Goal: Information Seeking & Learning: Understand process/instructions

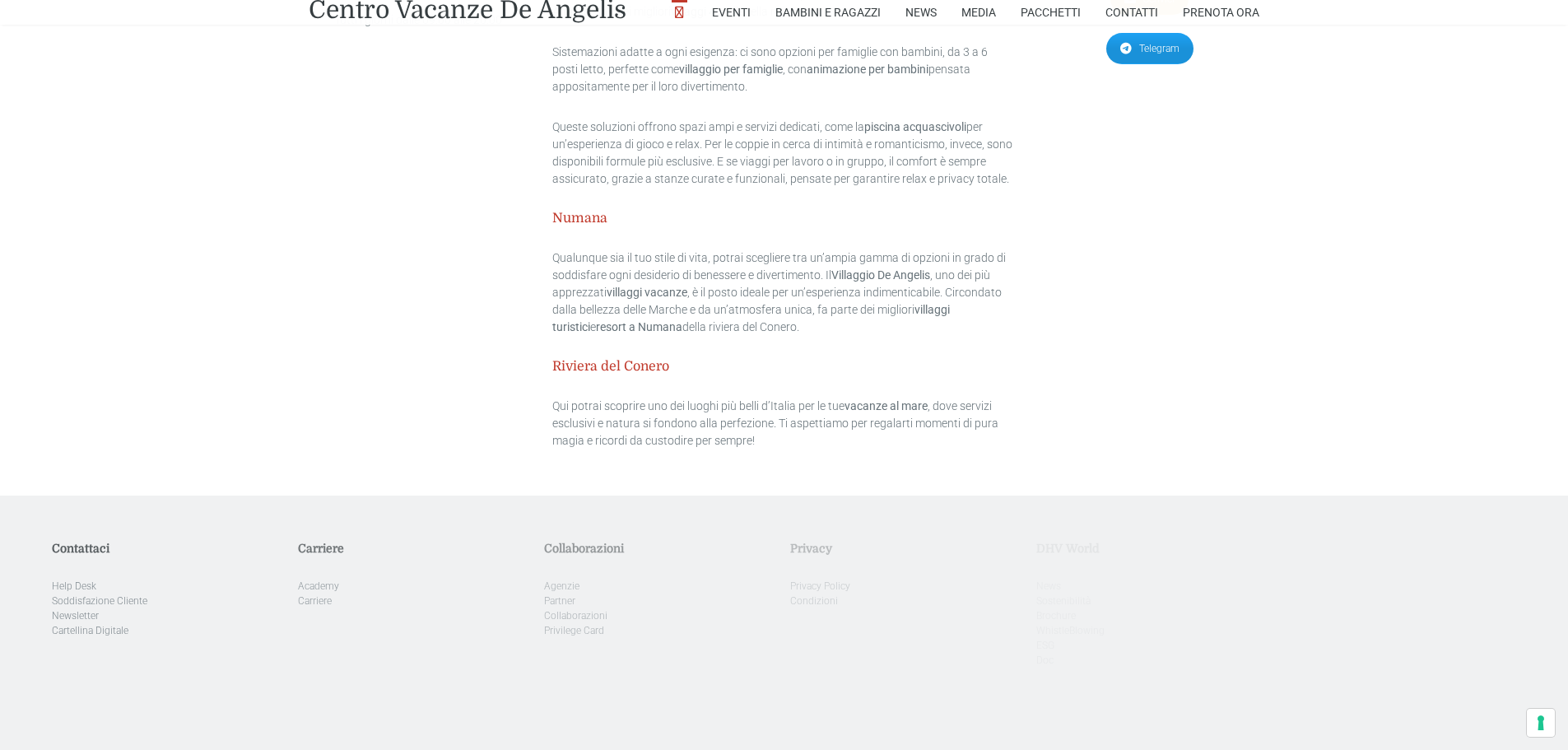
scroll to position [5140, 0]
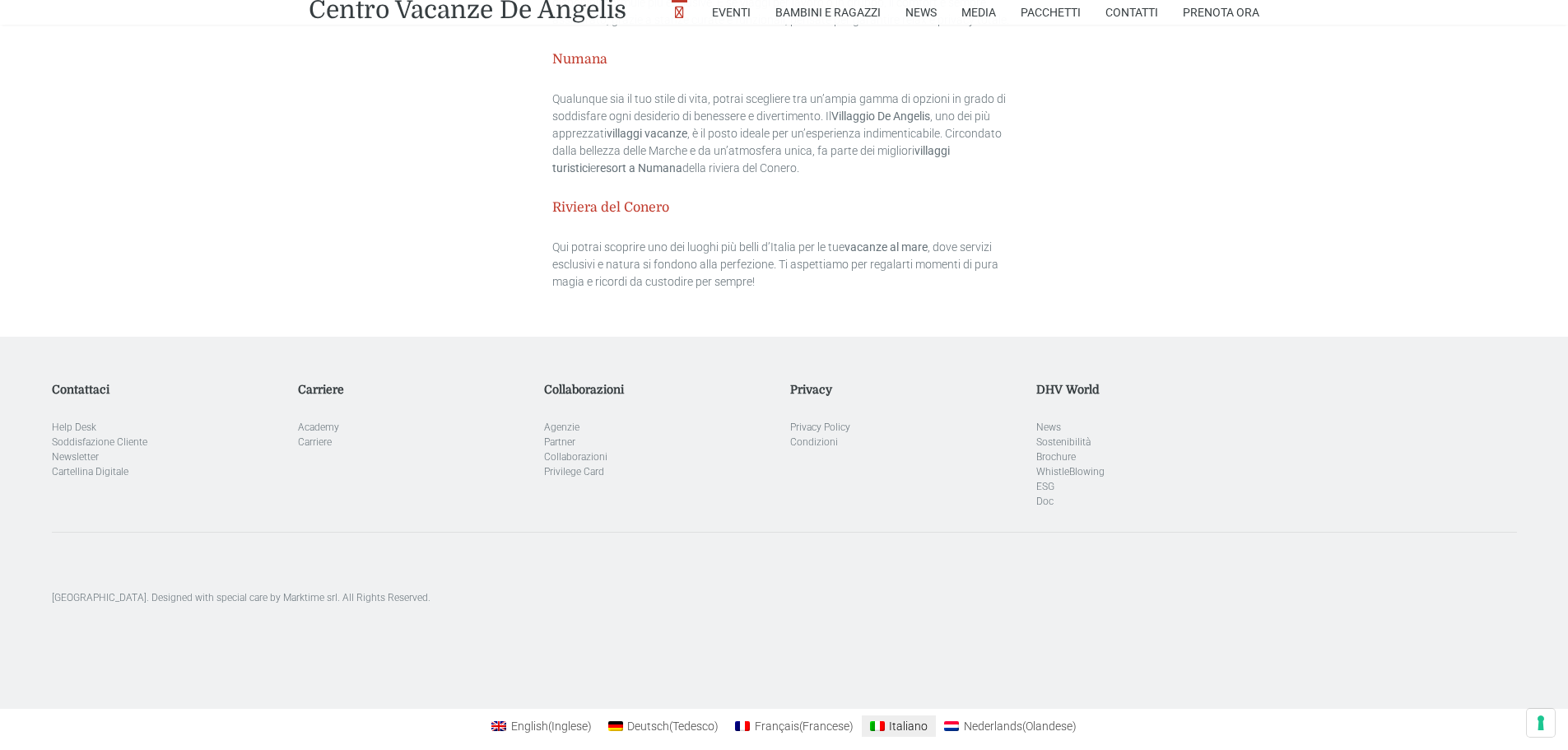
click at [893, 719] on span "Italiano" at bounding box center [908, 725] width 39 height 13
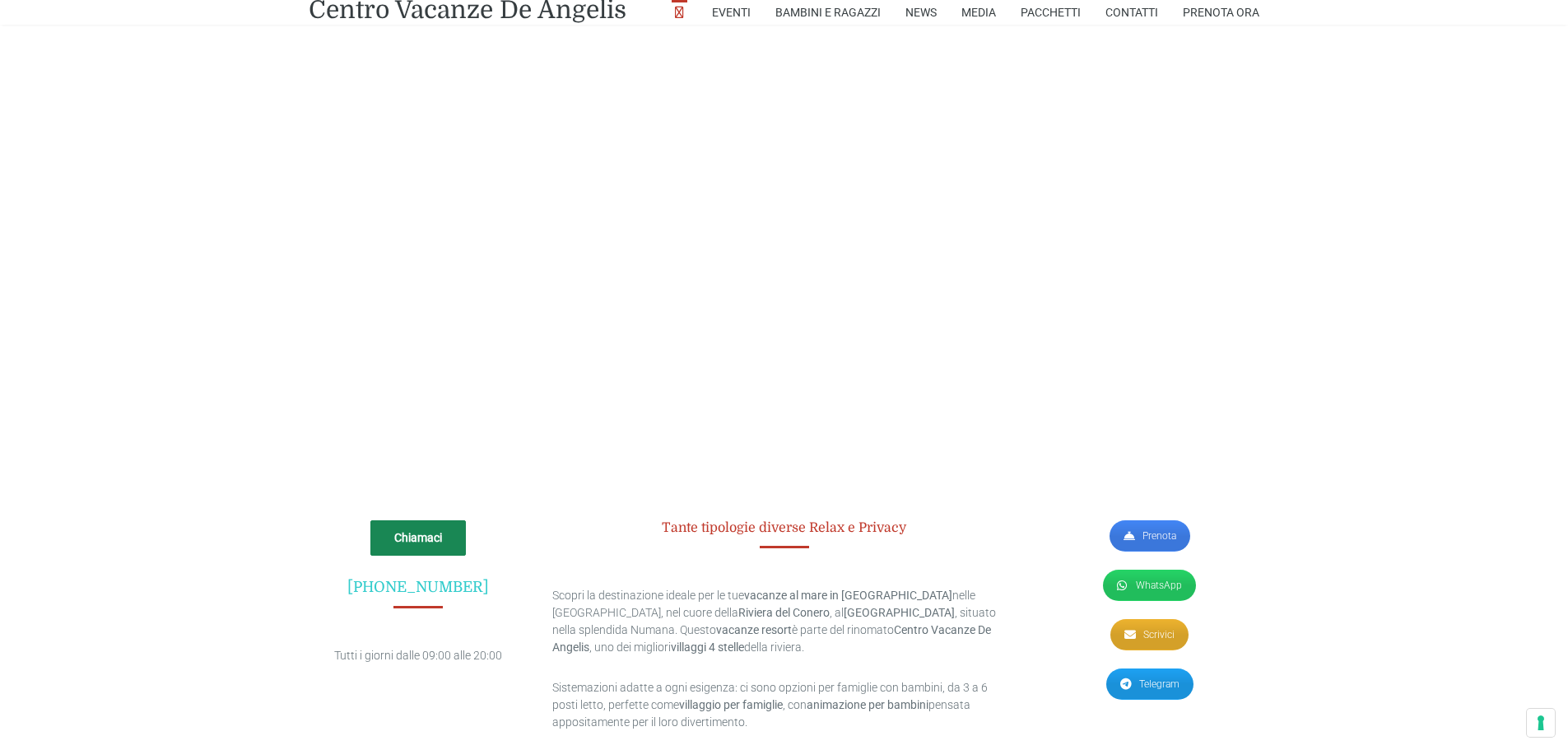
scroll to position [5140, 0]
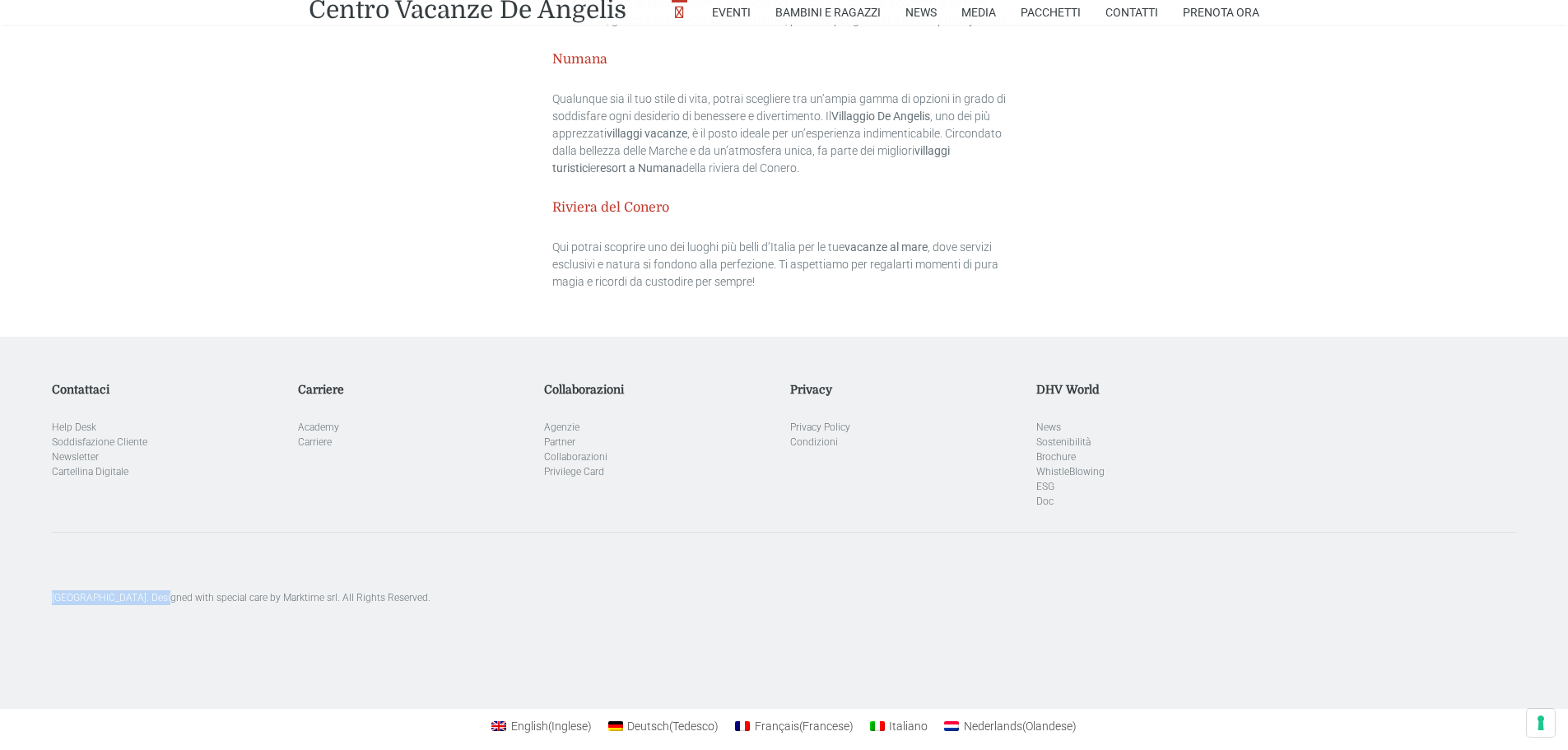
drag, startPoint x: 36, startPoint y: 584, endPoint x: 161, endPoint y: 580, distance: 125.1
click at [161, 580] on div "Contattaci Help Desk Soddisfazione Cliente Newsletter Cartellina Digitale Carri…" at bounding box center [784, 523] width 1568 height 280
click at [938, 608] on div "[GEOGRAPHIC_DATA]. Designed with special care by Marktime srl. All Rights Reser…" at bounding box center [784, 596] width 1477 height 130
drag, startPoint x: 37, startPoint y: 575, endPoint x: 294, endPoint y: 600, distance: 258.2
click at [294, 600] on div "Contattaci Help Desk Soddisfazione Cliente Newsletter Cartellina Digitale Carri…" at bounding box center [784, 523] width 1568 height 280
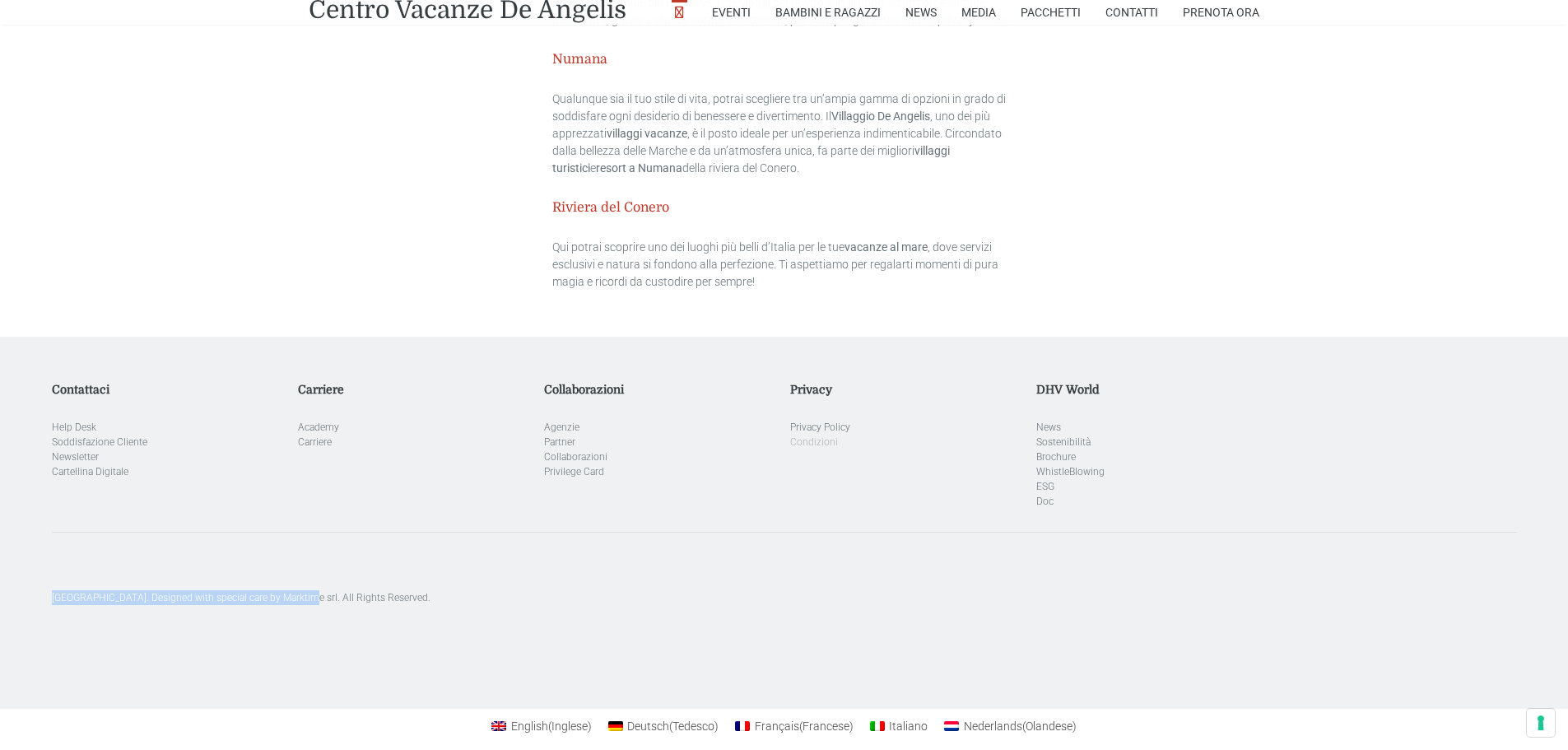
click at [819, 436] on link "Condizioni" at bounding box center [814, 441] width 48 height 11
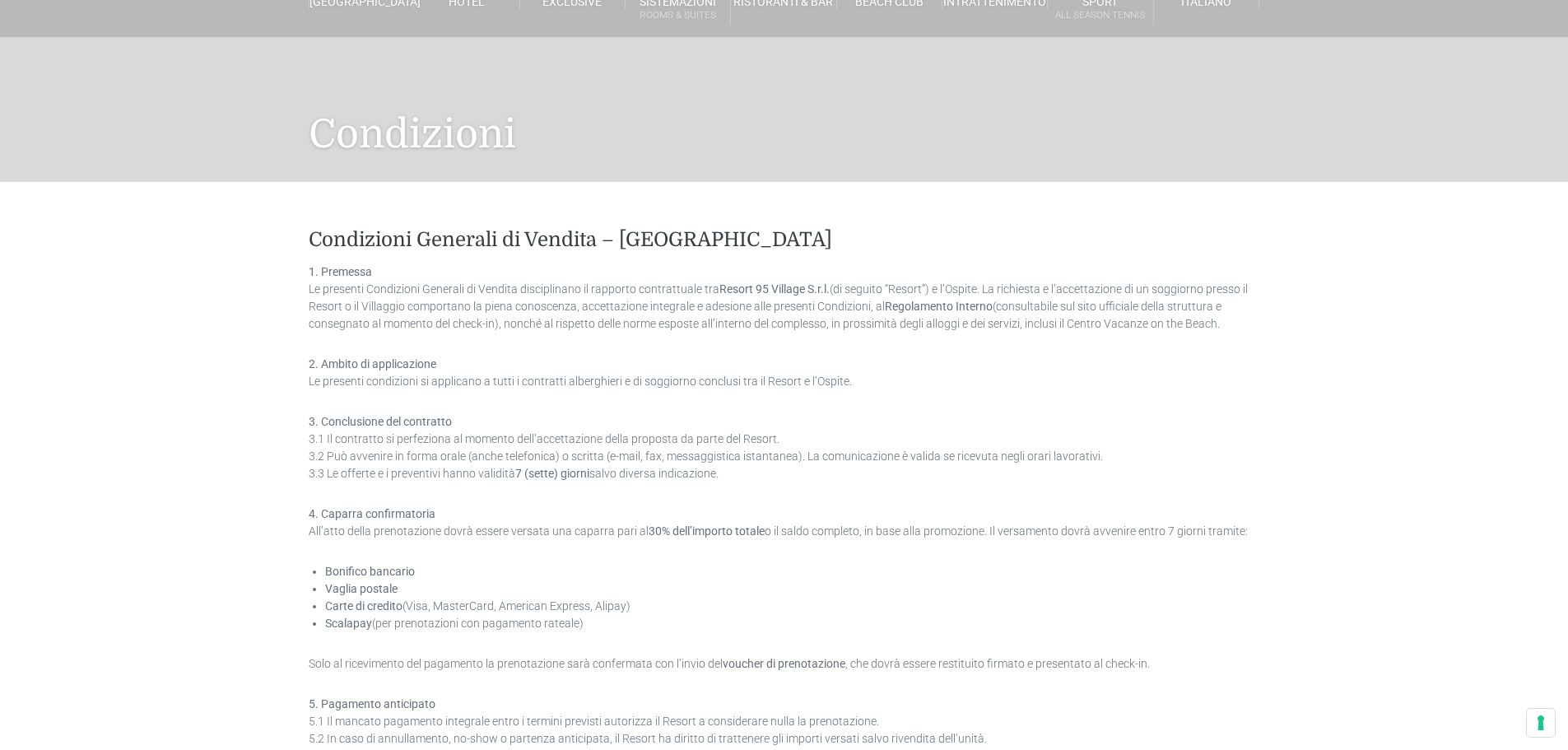
scroll to position [165, 0]
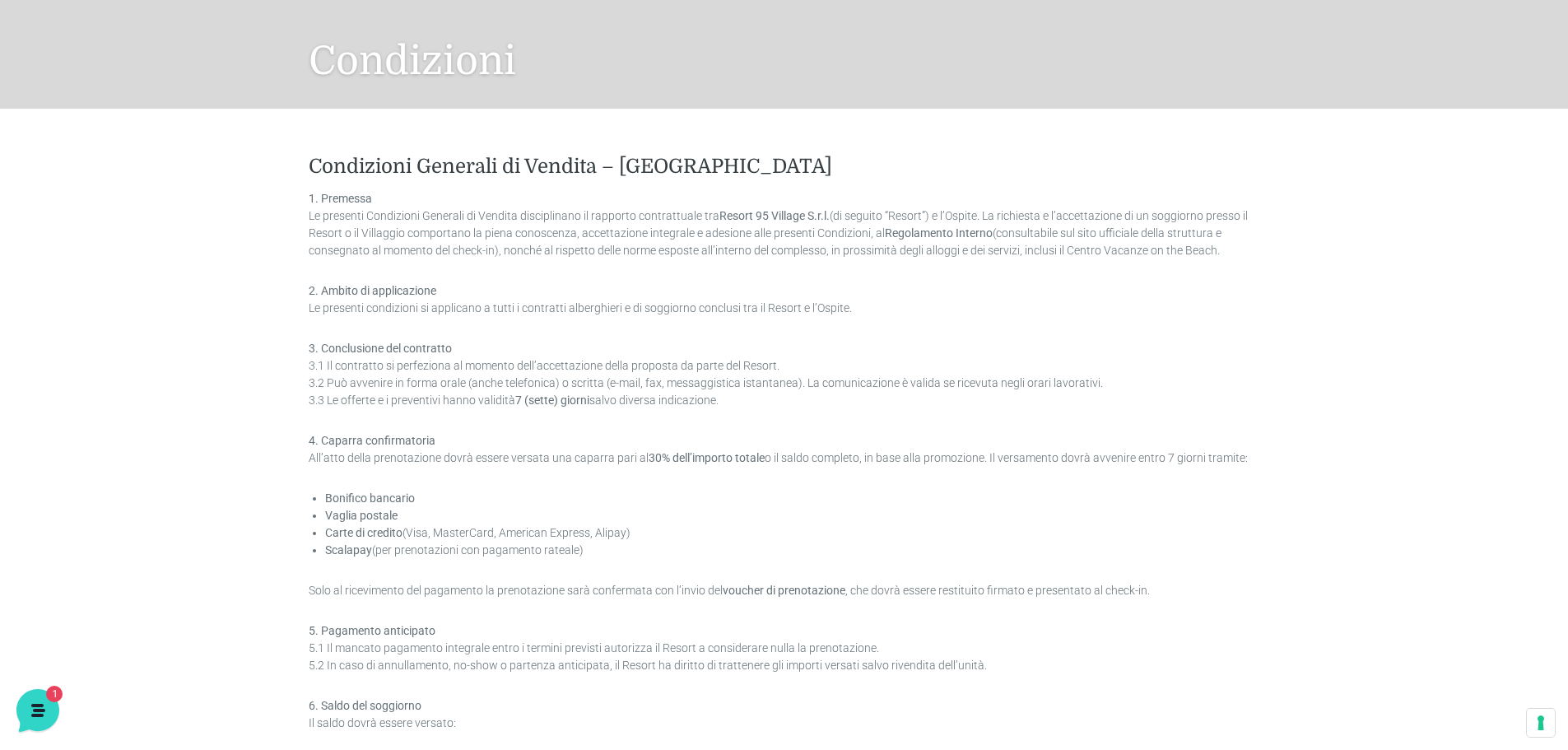
drag, startPoint x: 714, startPoint y: 220, endPoint x: 831, endPoint y: 217, distance: 117.0
click at [831, 217] on p "1. Premessa Le presenti Condizioni Generali di Vendita disciplinano il rapporto…" at bounding box center [784, 225] width 951 height 70
copy p "Resort 95 Village S.r.l."
